Goal: Understand process/instructions: Learn how to perform a task or action

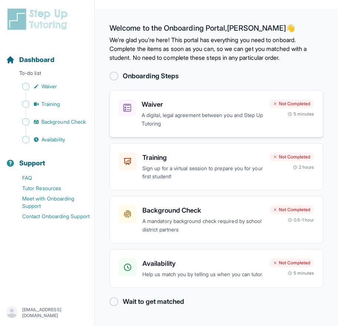
click at [187, 106] on h3 "Waiver" at bounding box center [203, 104] width 122 height 10
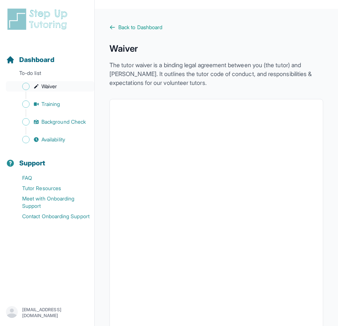
click at [28, 89] on link "Waiver" at bounding box center [50, 86] width 88 height 10
click at [119, 30] on span "Back to Dashboard" at bounding box center [140, 27] width 44 height 7
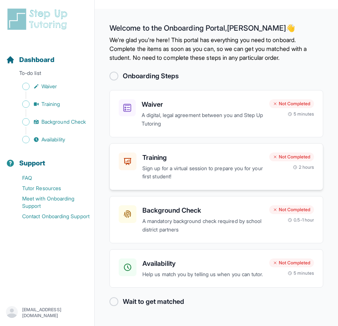
click at [240, 174] on p "Sign up for a virtual session to prepare you for your first student!" at bounding box center [202, 172] width 121 height 17
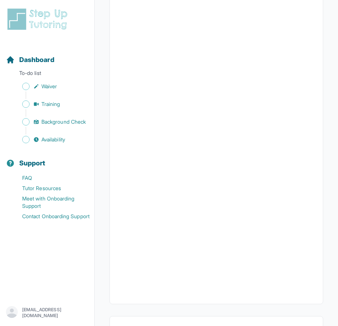
scroll to position [212, 0]
click at [183, 297] on button "I can't make any of these dates" at bounding box center [160, 297] width 82 height 9
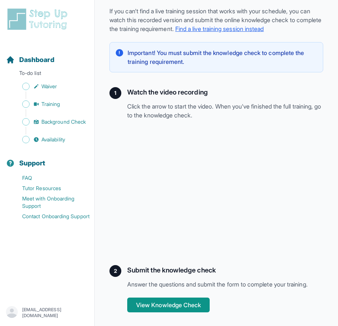
scroll to position [55, 0]
